Goal: Transaction & Acquisition: Purchase product/service

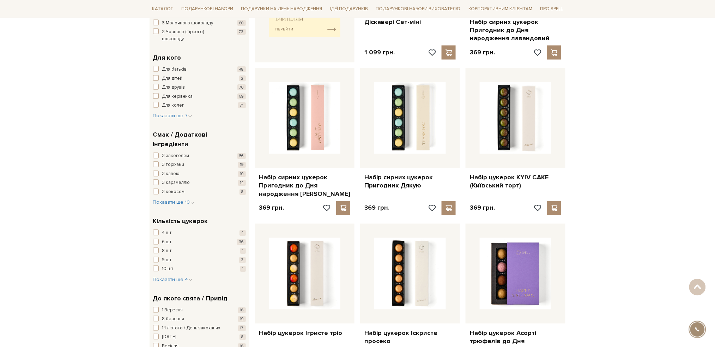
scroll to position [376, 0]
click at [171, 276] on span "Показати ще 4" at bounding box center [172, 279] width 39 height 6
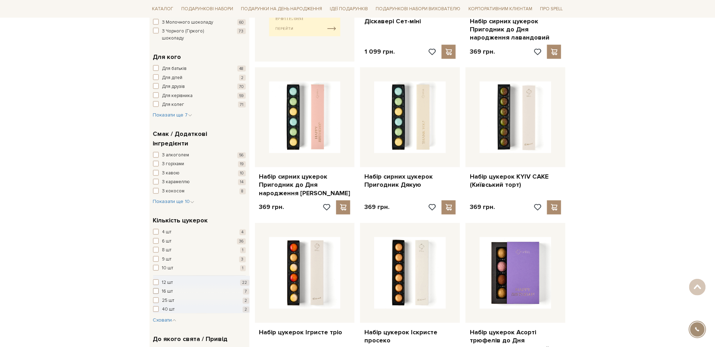
click at [155, 288] on span "button" at bounding box center [156, 291] width 6 height 6
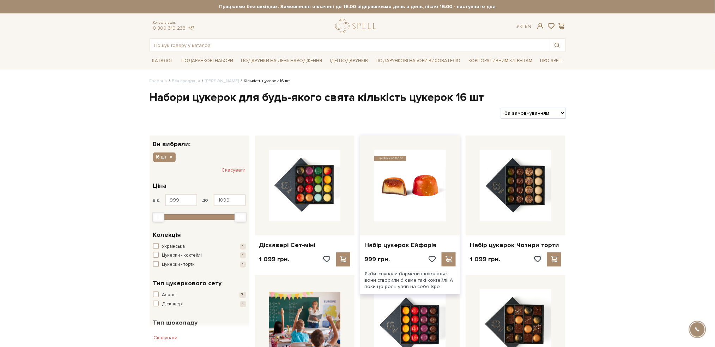
click at [404, 171] on img at bounding box center [410, 185] width 72 height 72
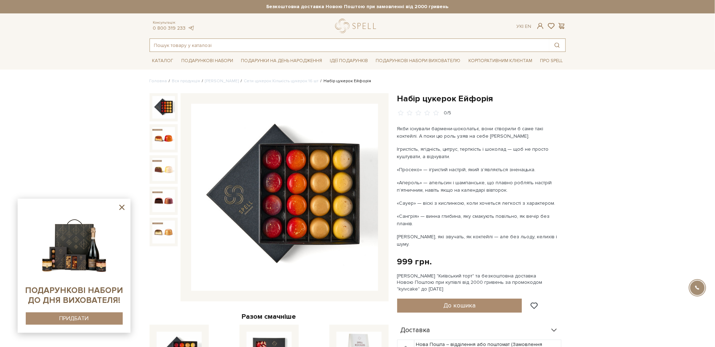
click at [183, 50] on input "text" at bounding box center [349, 45] width 399 height 13
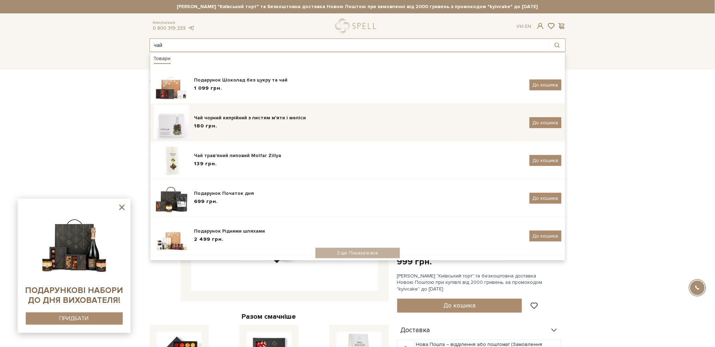
type input "чай"
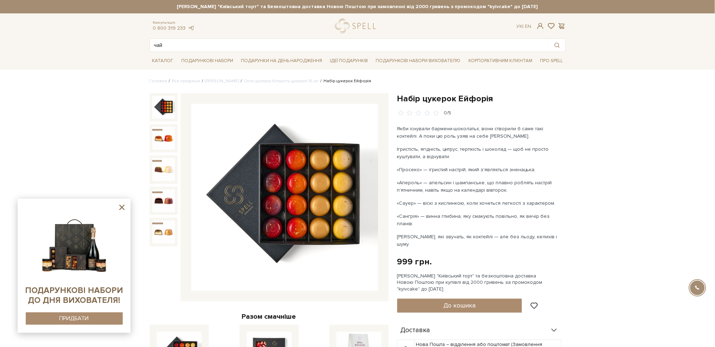
click at [184, 44] on input "чай" at bounding box center [349, 45] width 399 height 13
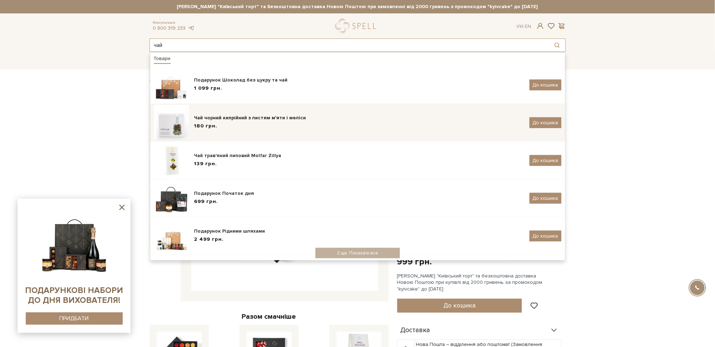
click at [234, 118] on div "Чай чорний кипрійний з листям м'яти і меліси" at bounding box center [359, 117] width 330 height 7
